Goal: Task Accomplishment & Management: Use online tool/utility

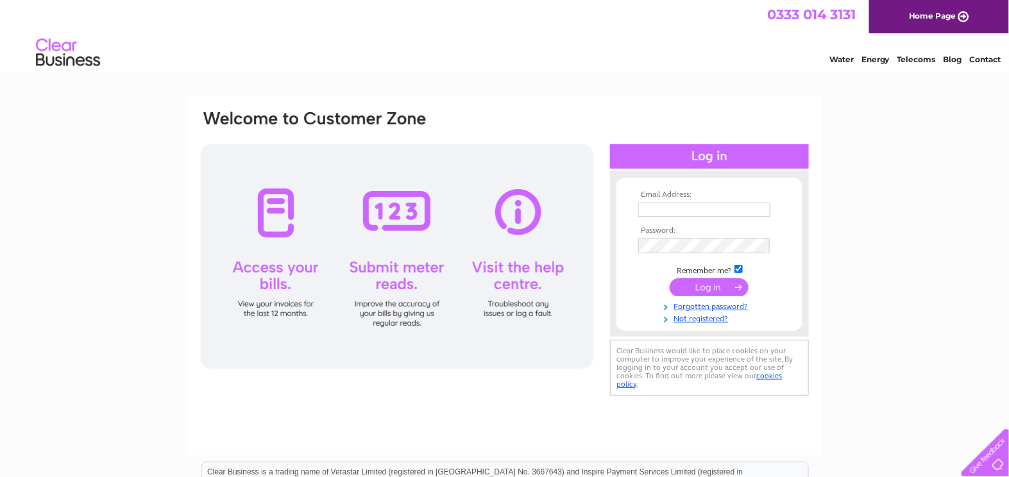
type input "nordhus@hotmail.co.uk"
click at [700, 291] on input "submit" at bounding box center [709, 287] width 79 height 18
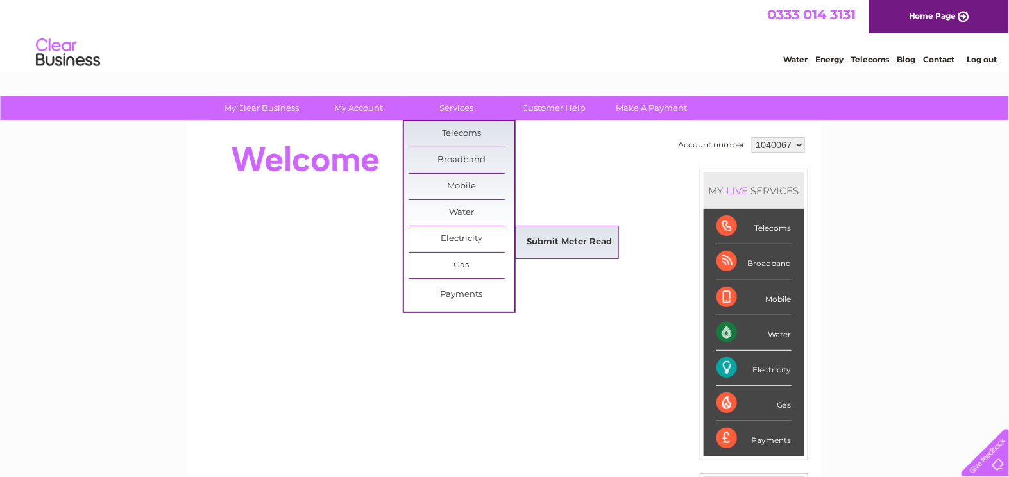
click at [537, 235] on link "Submit Meter Read" at bounding box center [569, 243] width 106 height 26
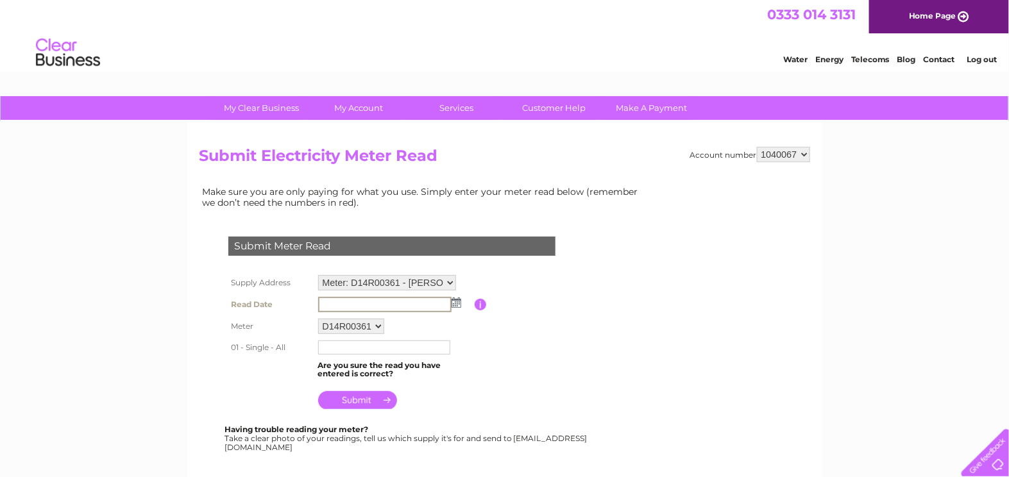
click at [384, 305] on input "text" at bounding box center [384, 304] width 133 height 15
click at [455, 305] on img at bounding box center [455, 302] width 10 height 10
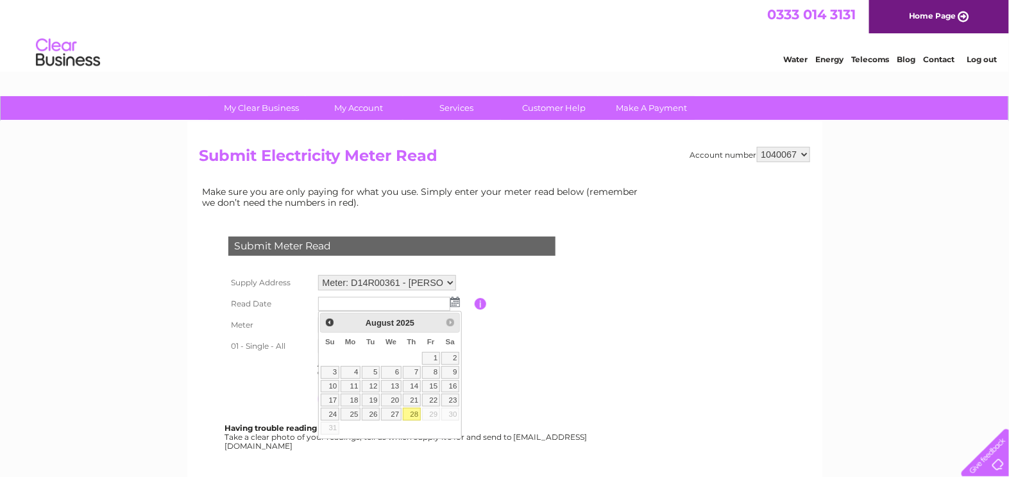
click at [417, 410] on link "28" at bounding box center [412, 414] width 18 height 13
type input "2025/08/28"
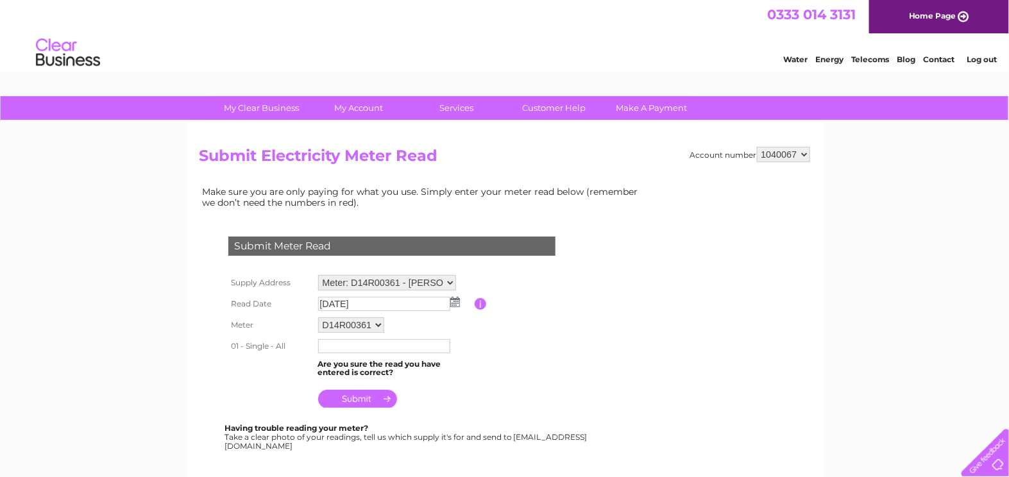
click at [369, 349] on input "text" at bounding box center [384, 346] width 132 height 14
type input "83801"
click at [349, 401] on input "submit" at bounding box center [357, 399] width 79 height 18
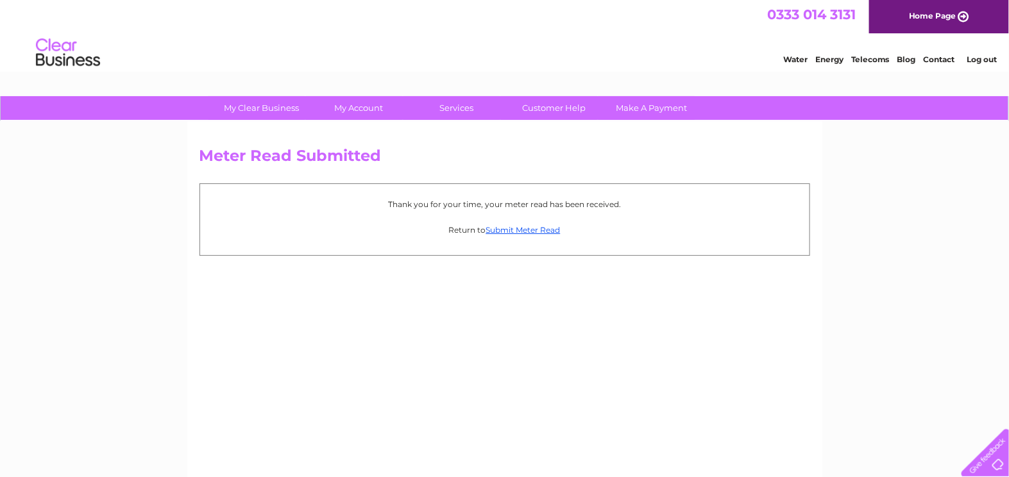
click at [519, 308] on div "Meter Read Submitted Thank you for your time, your meter read has been received…" at bounding box center [504, 300] width 635 height 359
